Goal: Transaction & Acquisition: Purchase product/service

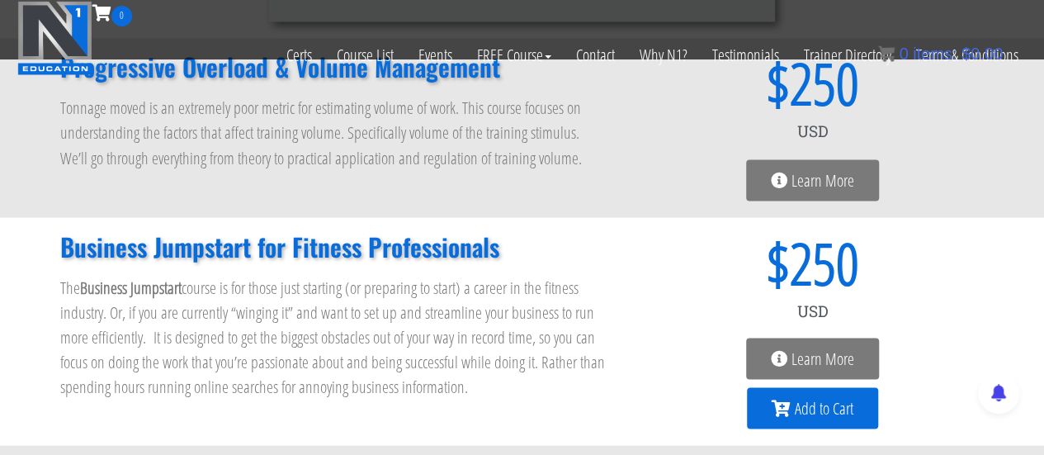
scroll to position [1408, 0]
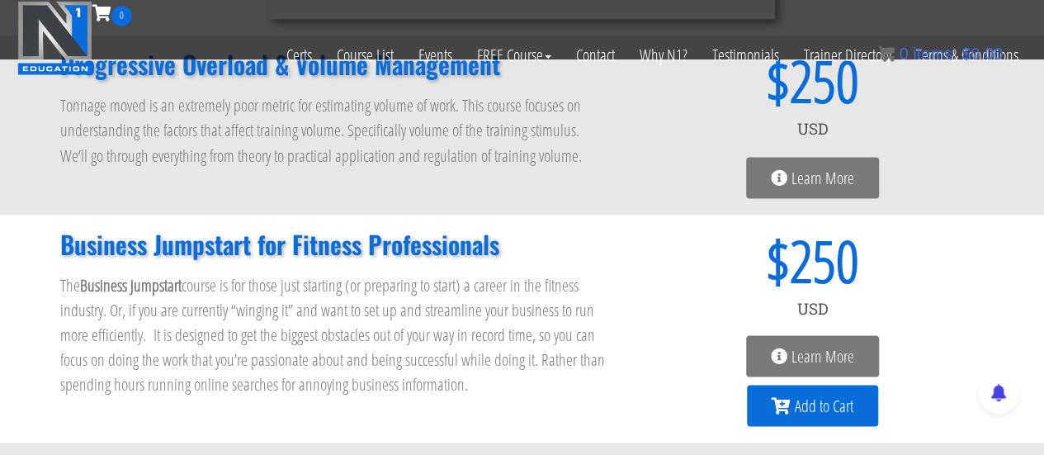
click at [812, 400] on span "Add to Cart" at bounding box center [824, 405] width 59 height 17
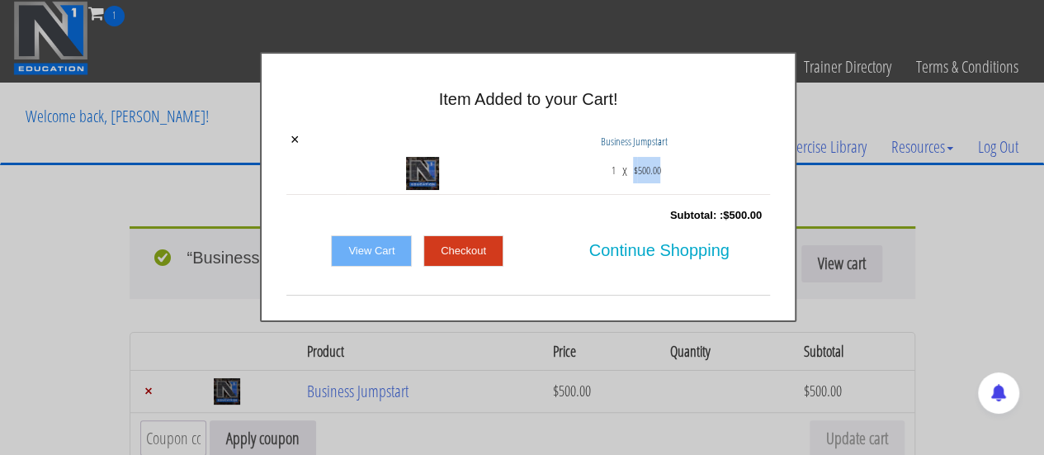
drag, startPoint x: 629, startPoint y: 165, endPoint x: 711, endPoint y: 167, distance: 82.5
click at [703, 167] on div "1 x $ 500.00" at bounding box center [634, 168] width 264 height 58
click at [718, 205] on div "Subtotal: : $ 500.00" at bounding box center [528, 215] width 484 height 33
click at [643, 250] on span "Continue Shopping" at bounding box center [659, 250] width 140 height 35
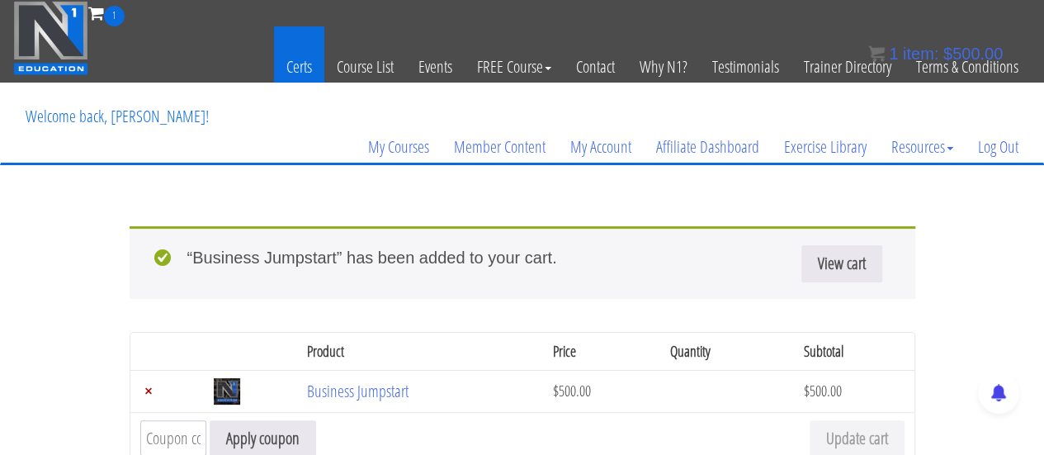
click at [307, 62] on link "Certs" at bounding box center [299, 66] width 50 height 81
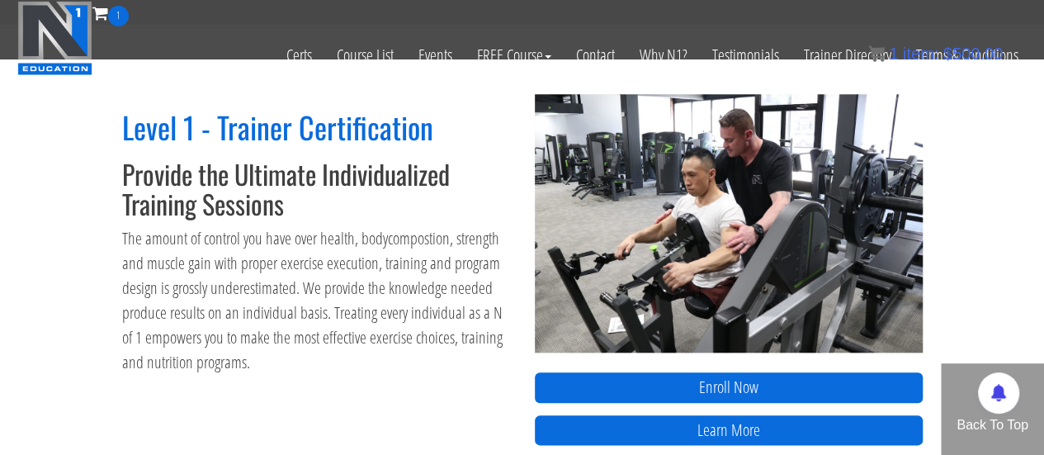
scroll to position [743, 0]
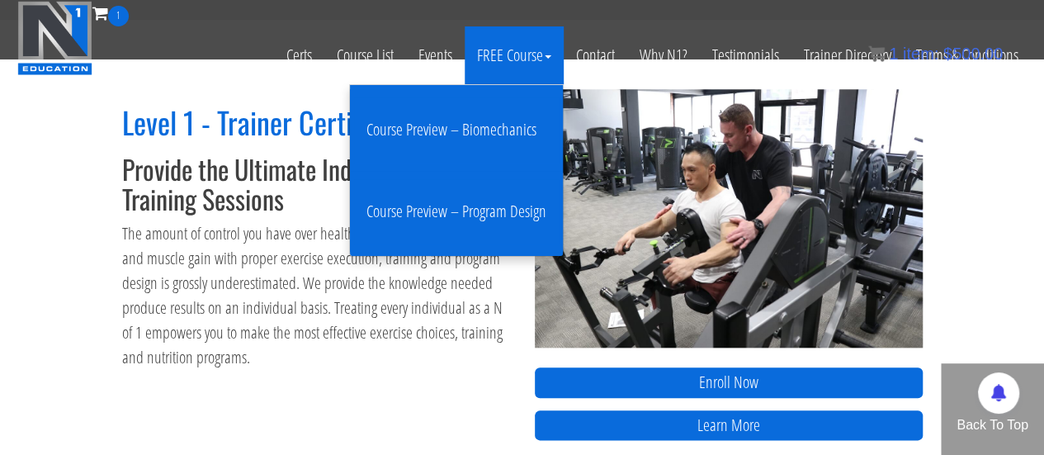
click at [484, 215] on link "Course Preview – Program Design" at bounding box center [456, 211] width 205 height 65
